Goal: Task Accomplishment & Management: Use online tool/utility

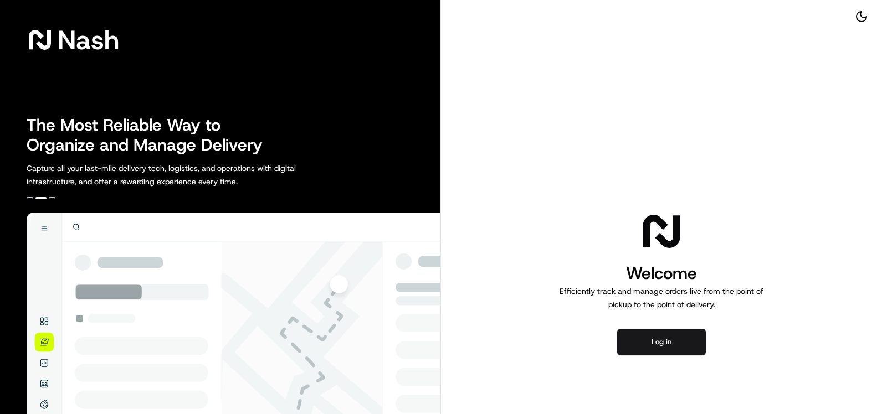
click at [654, 341] on button "Log in" at bounding box center [661, 342] width 89 height 27
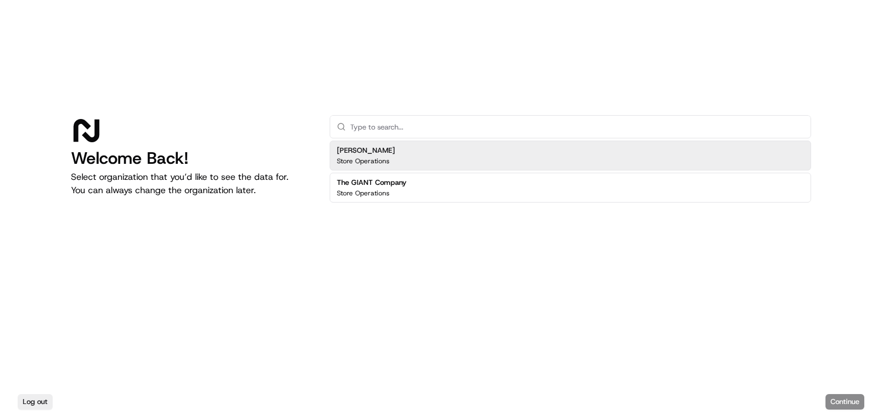
click at [397, 156] on div "[PERSON_NAME] Store Operations" at bounding box center [570, 156] width 481 height 30
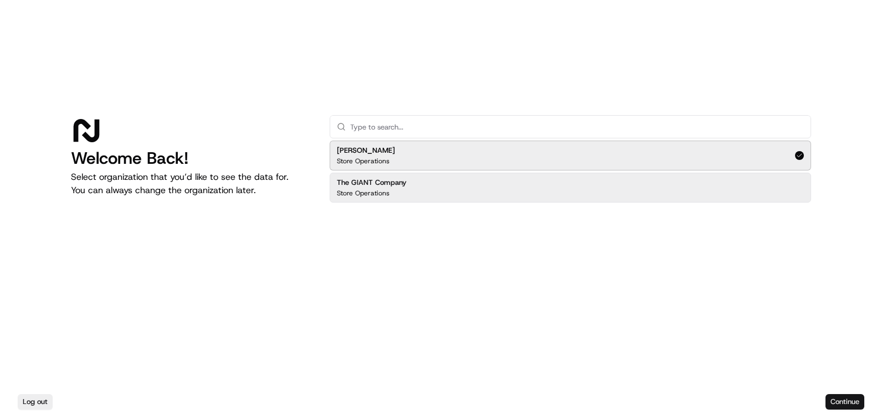
click at [844, 400] on button "Continue" at bounding box center [844, 402] width 39 height 16
